Goal: Information Seeking & Learning: Learn about a topic

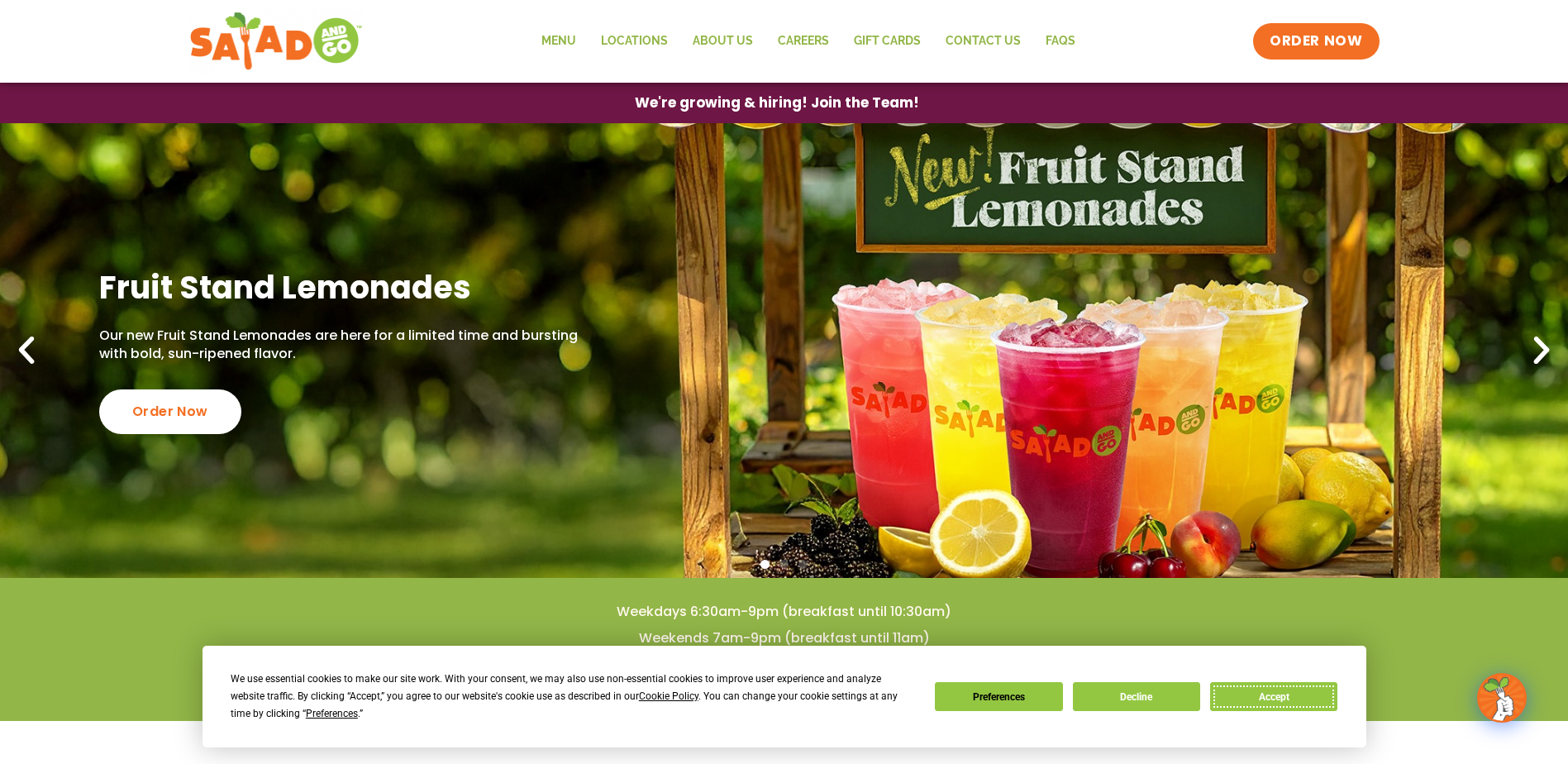
click at [1264, 695] on button "Accept" at bounding box center [1274, 696] width 128 height 29
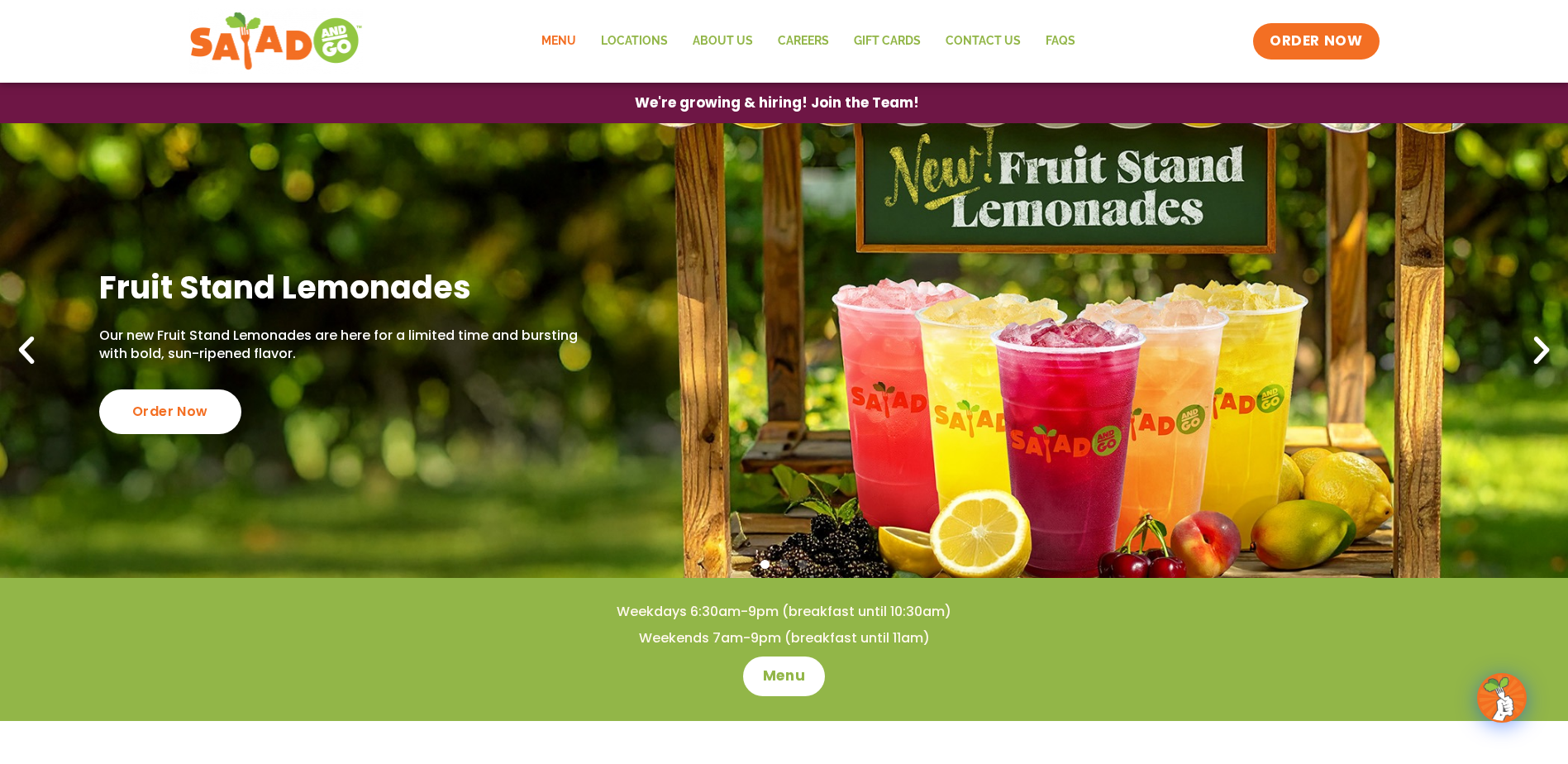
click at [575, 43] on link "Menu" at bounding box center [559, 42] width 60 height 38
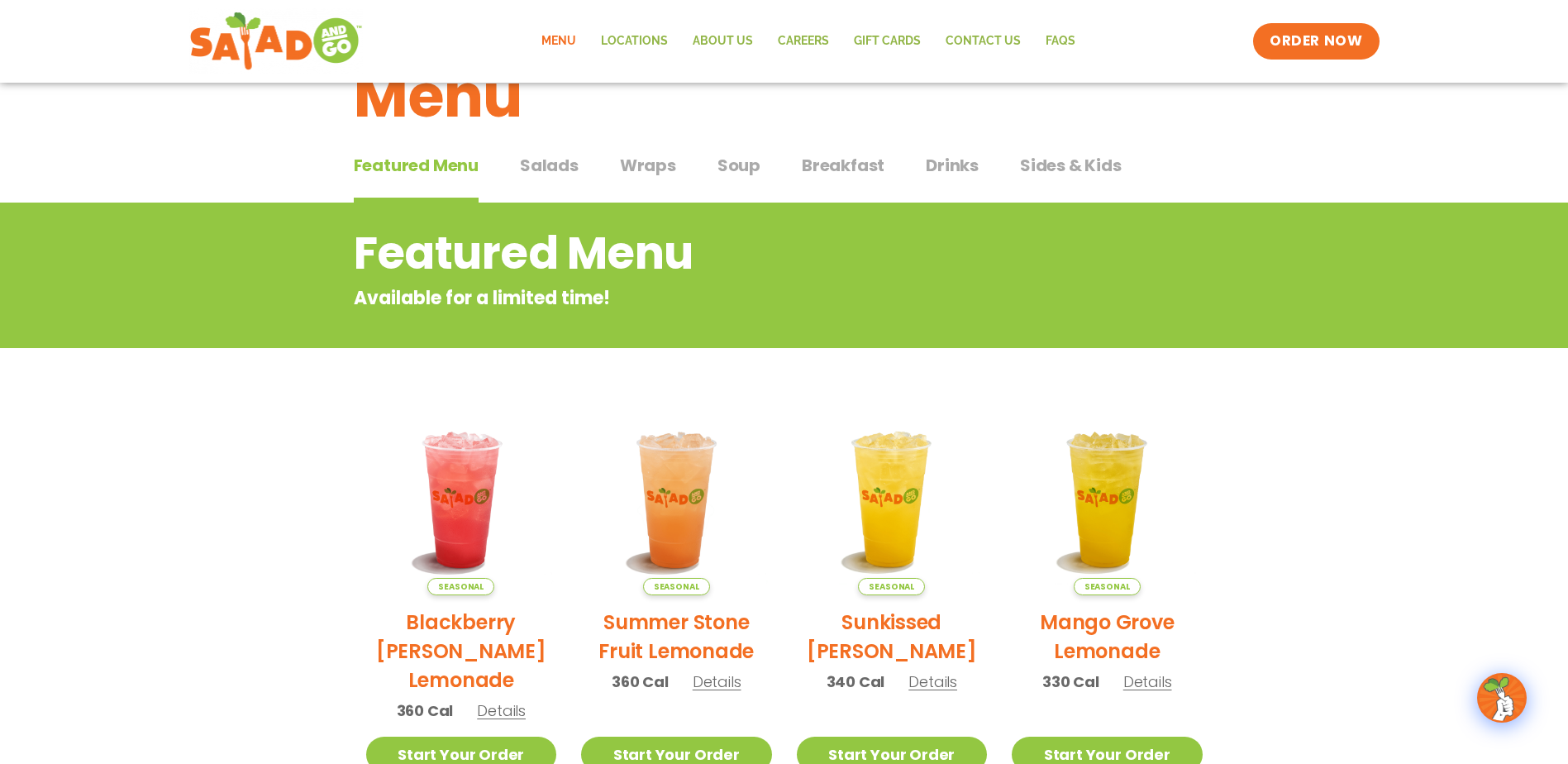
scroll to position [49, 0]
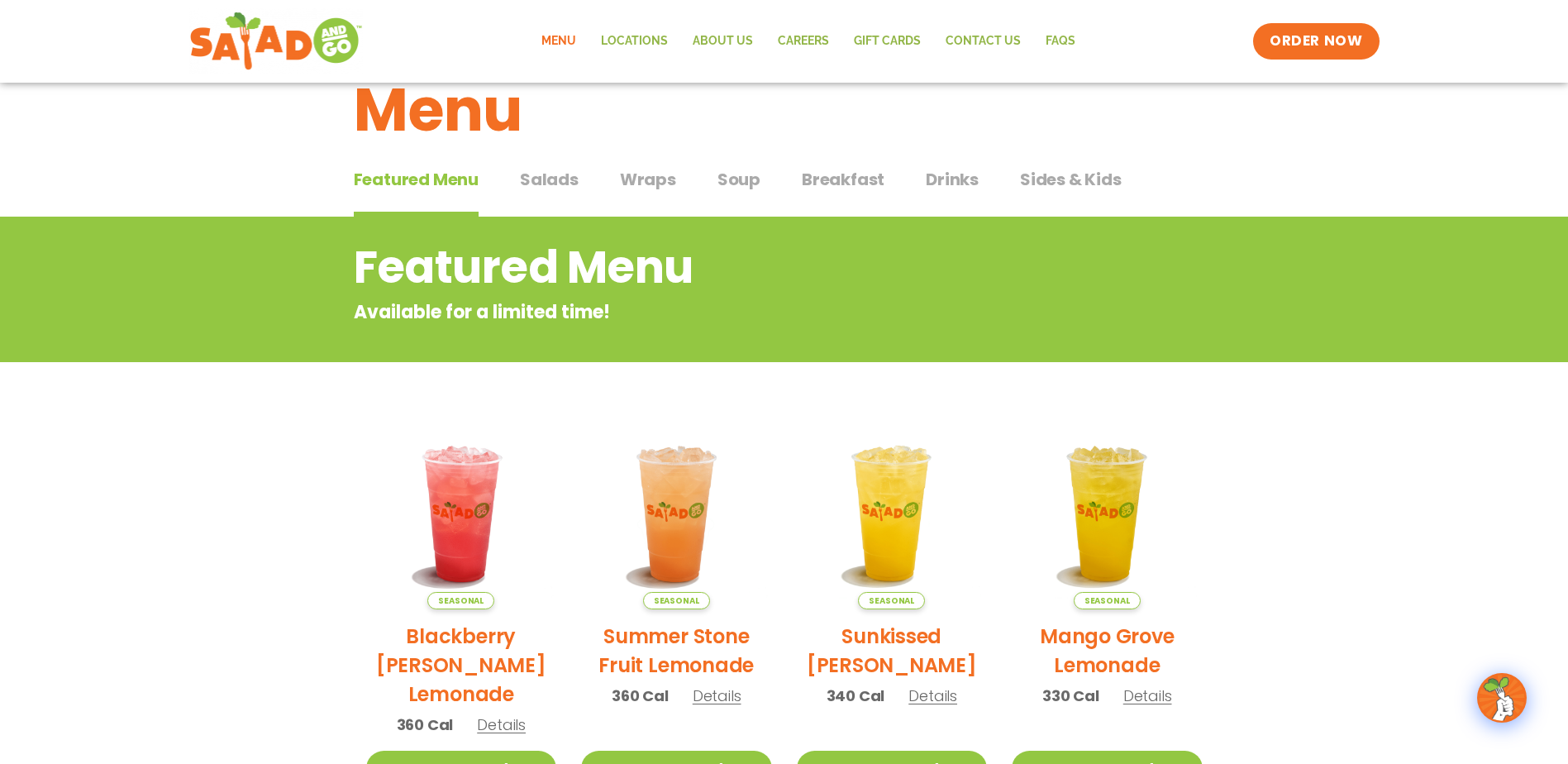
click at [549, 178] on span "Salads" at bounding box center [549, 180] width 59 height 25
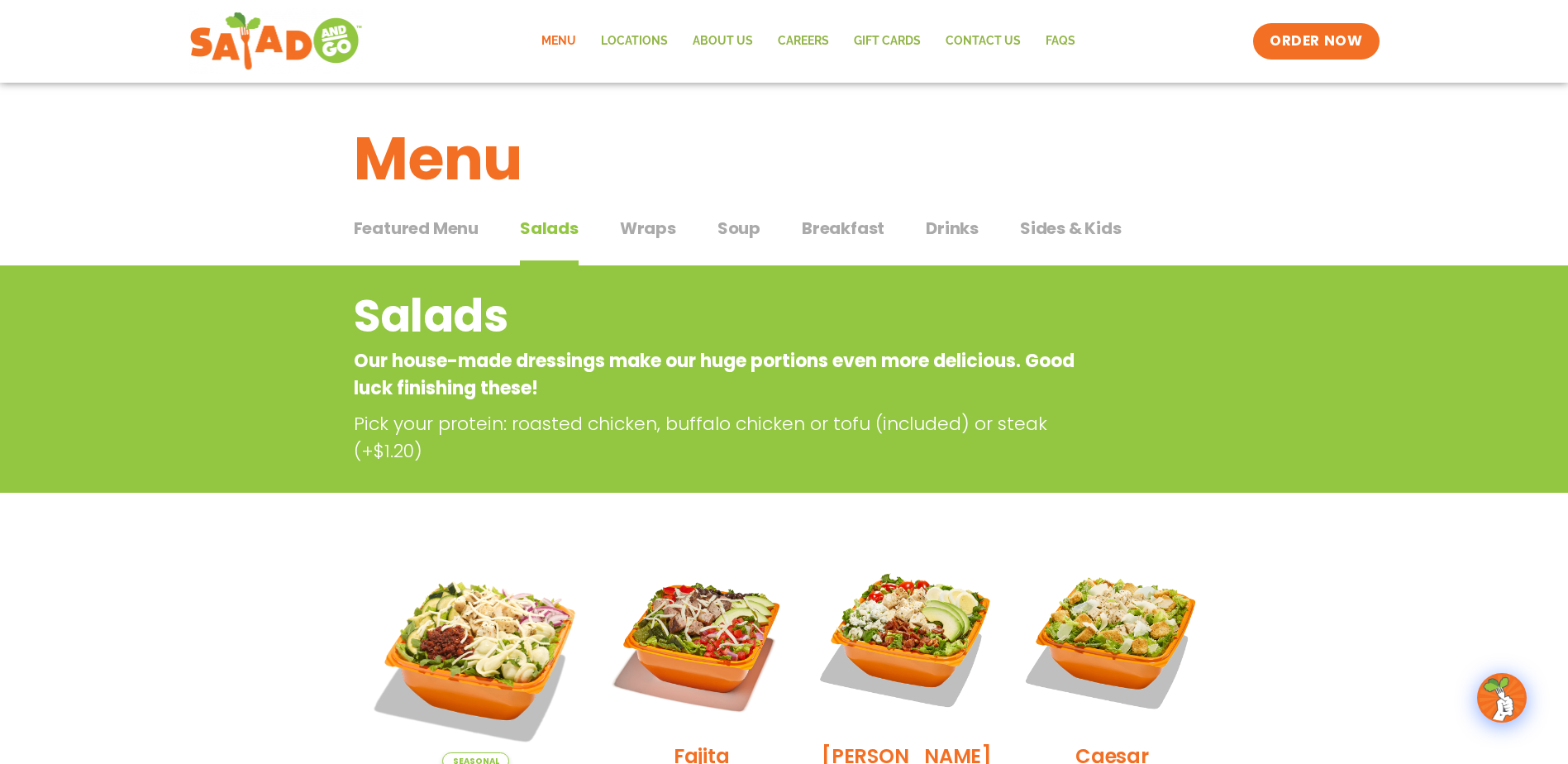
click at [621, 225] on span "Wraps" at bounding box center [648, 228] width 56 height 25
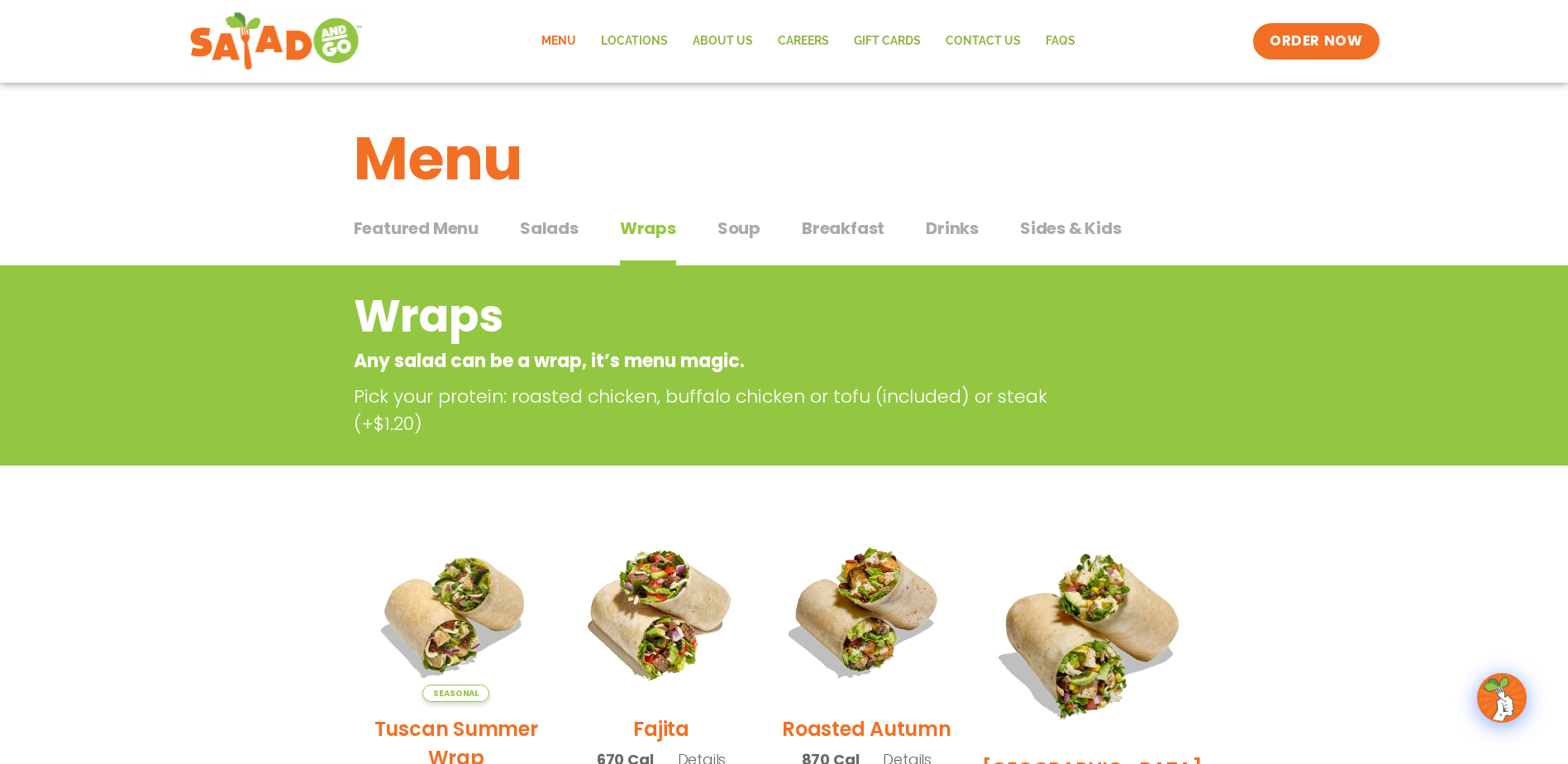
click at [825, 237] on span "Breakfast" at bounding box center [843, 228] width 82 height 25
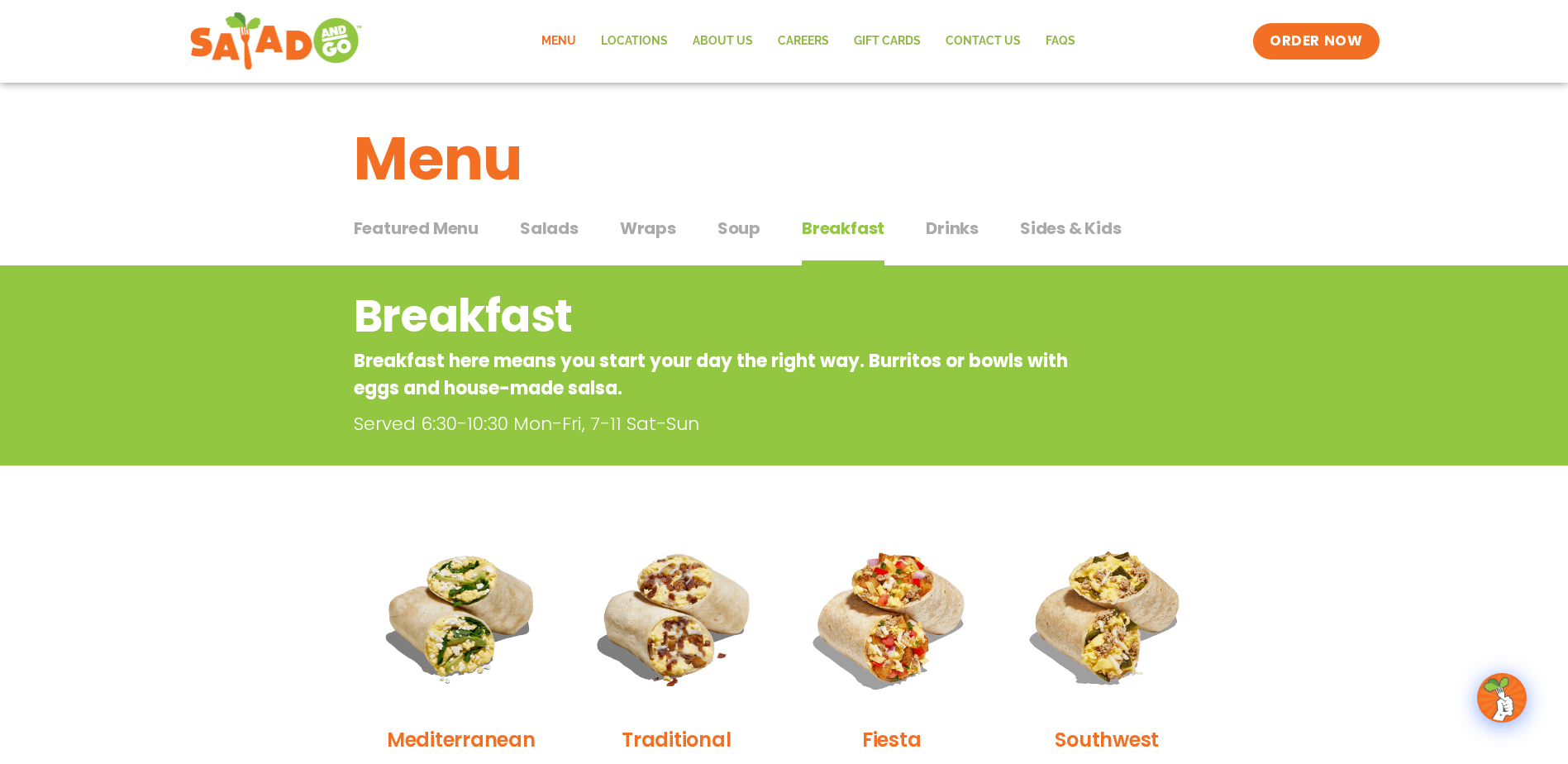
click at [726, 224] on span "Soup" at bounding box center [739, 228] width 43 height 25
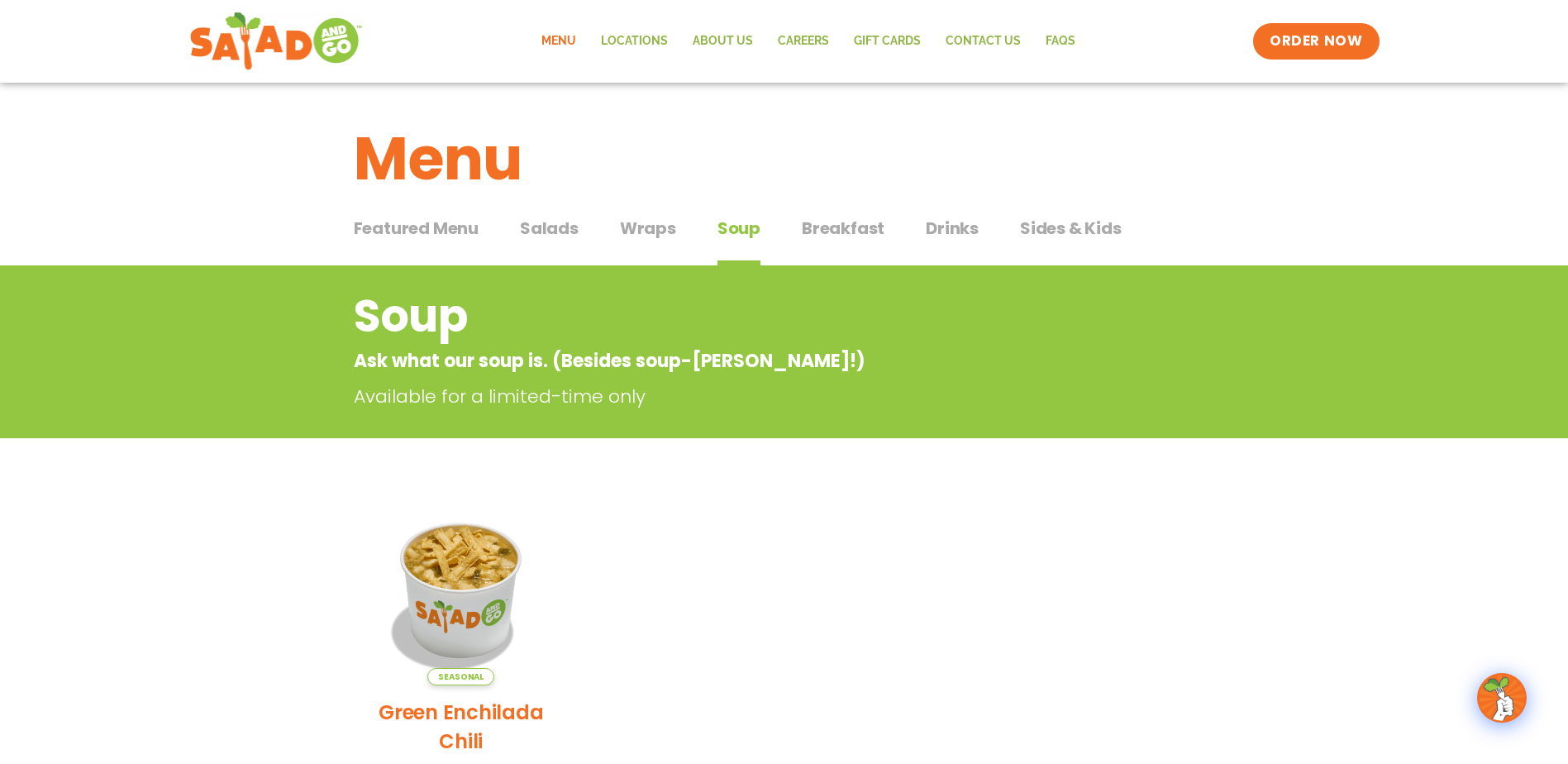
click at [1058, 227] on span "Sides & Kids" at bounding box center [1071, 228] width 102 height 25
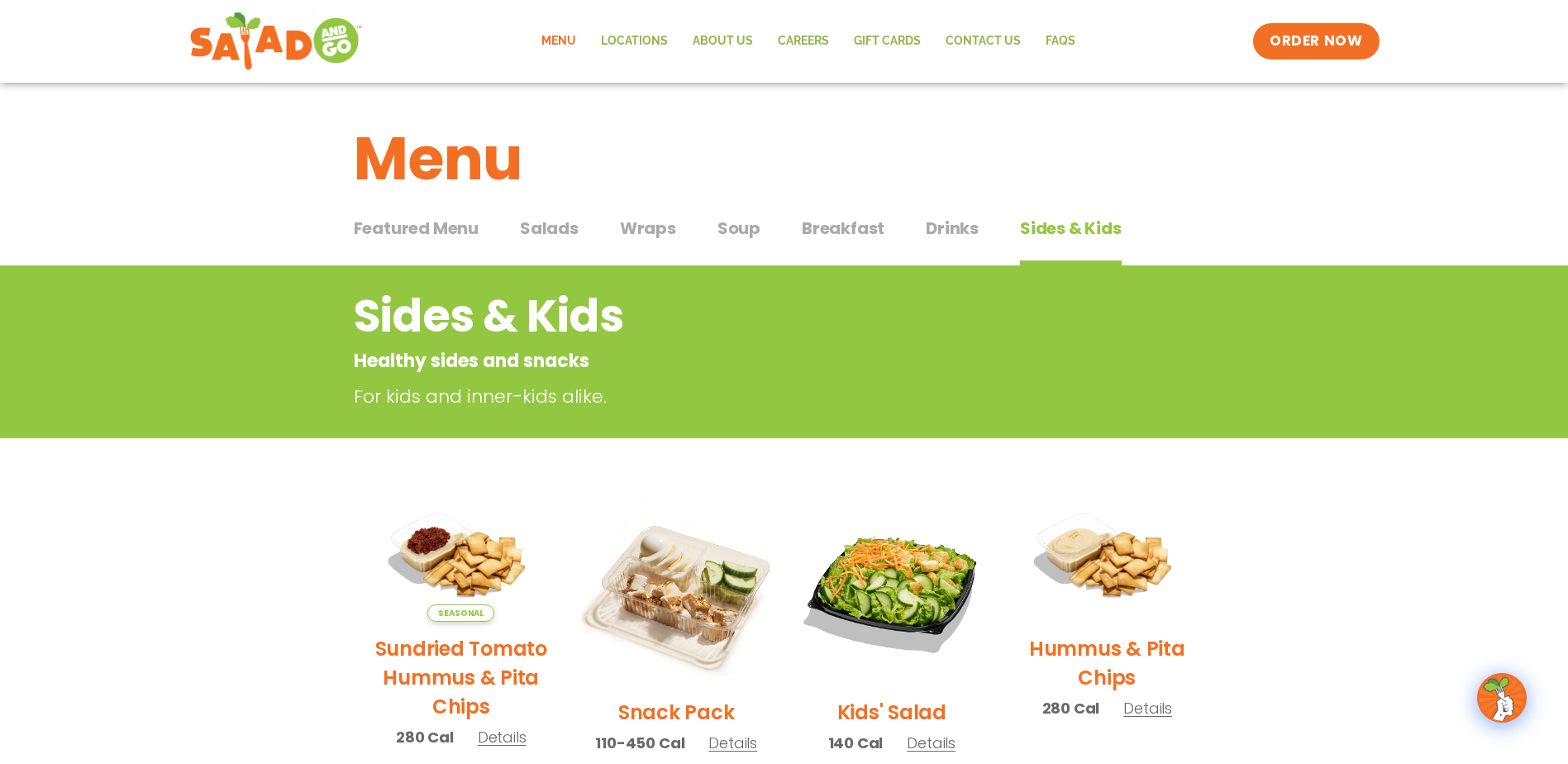
click at [966, 221] on span "Drinks" at bounding box center [952, 228] width 53 height 25
